Goal: Transaction & Acquisition: Download file/media

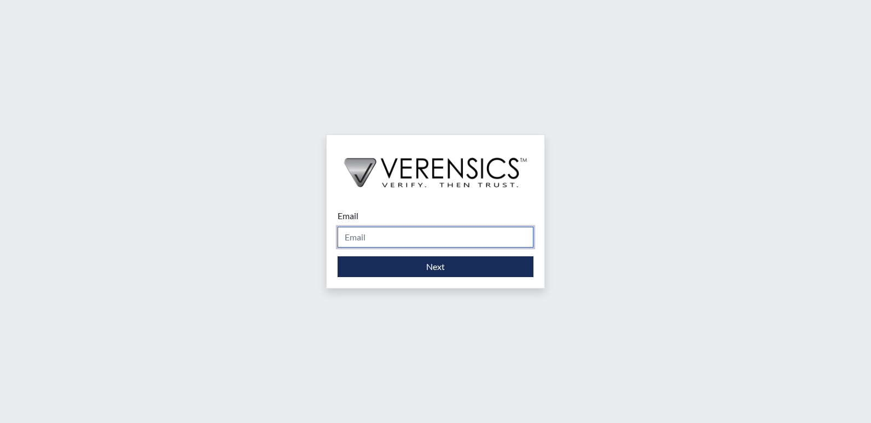
click at [396, 230] on input "Email" at bounding box center [436, 237] width 196 height 21
type input "[EMAIL_ADDRESS][DOMAIN_NAME]"
drag, startPoint x: 467, startPoint y: 236, endPoint x: 309, endPoint y: 231, distance: 158.7
click at [310, 231] on div "Email [EMAIL_ADDRESS][DOMAIN_NAME] Please provide your email address. Next" at bounding box center [435, 211] width 871 height 423
type input "[EMAIL_ADDRESS][DOMAIN_NAME]"
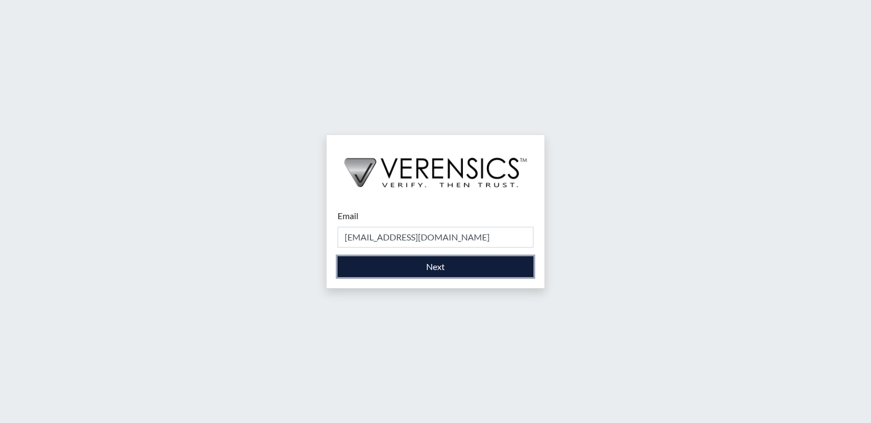
click at [386, 272] on button "Next" at bounding box center [436, 267] width 196 height 21
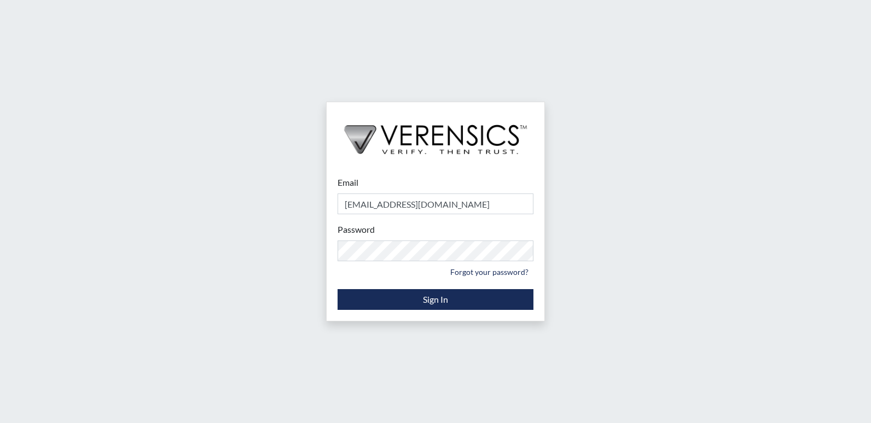
click at [288, 301] on div "Email [EMAIL_ADDRESS][DOMAIN_NAME] Please provide your email address. Password …" at bounding box center [435, 211] width 871 height 423
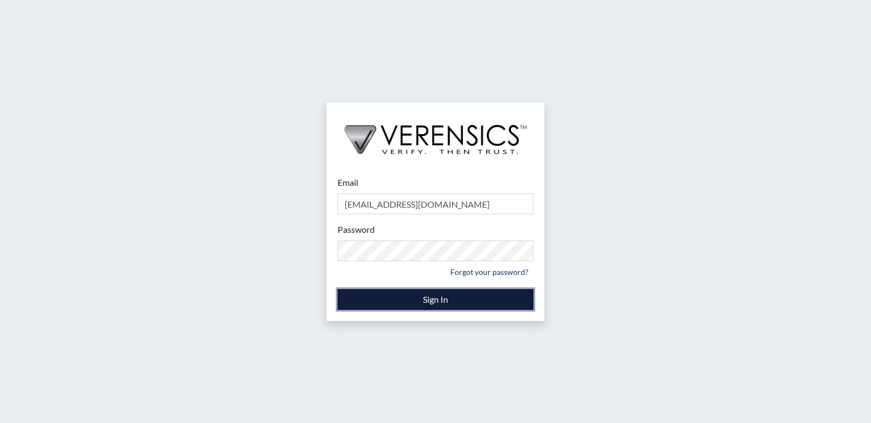
click at [349, 301] on button "Sign In" at bounding box center [436, 299] width 196 height 21
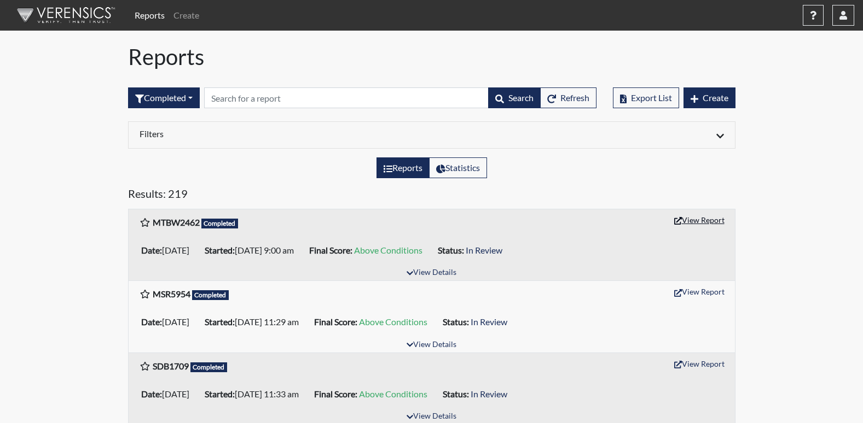
click at [702, 222] on button "View Report" at bounding box center [699, 220] width 60 height 17
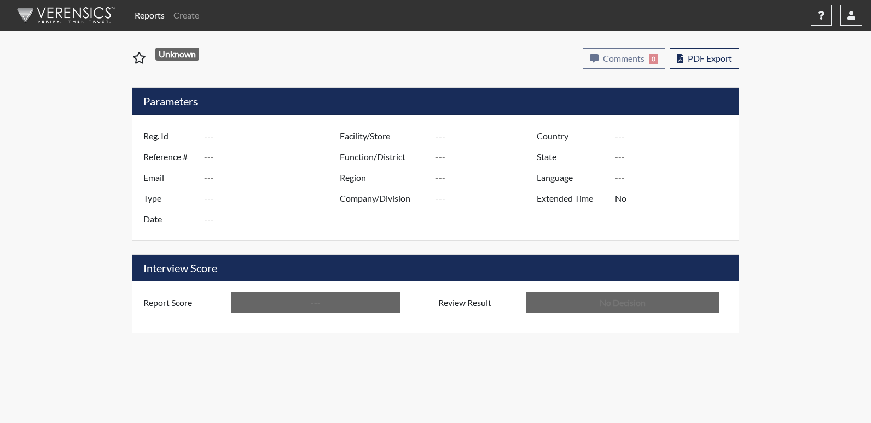
type input "MTBW2462"
type input "51633"
type input "---"
type input "Corrections Pre-Employment"
type input "[DATE]"
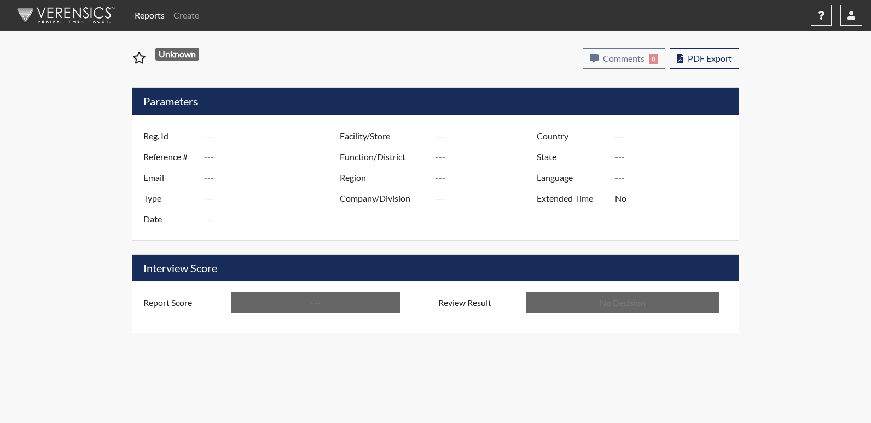
type input "[PERSON_NAME]"
type input "[GEOGRAPHIC_DATA]"
type input "[US_STATE]"
type input "English"
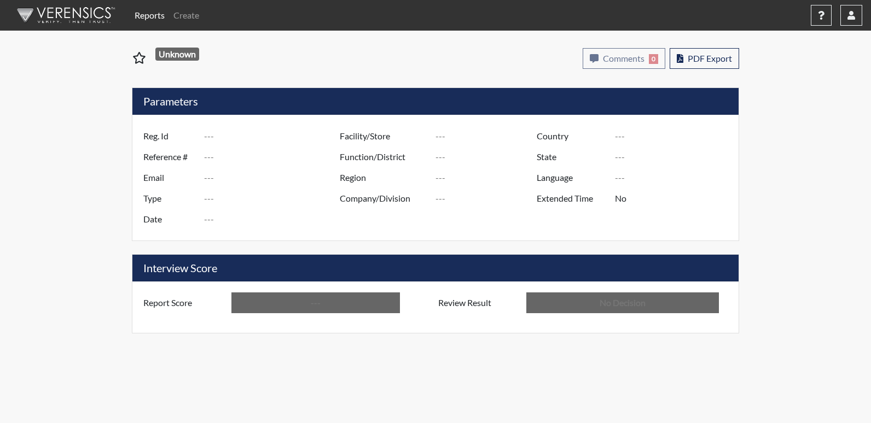
type input "Above Conditions"
type input "In Review"
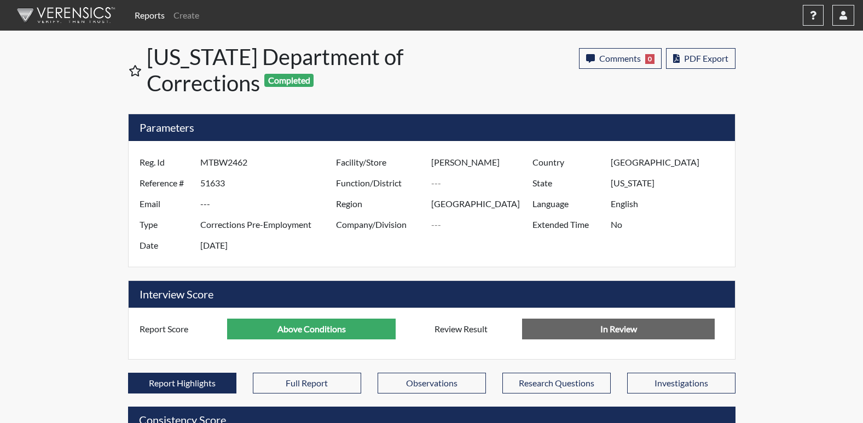
scroll to position [182, 455]
click at [703, 56] on span "PDF Export" at bounding box center [706, 58] width 44 height 10
